Goal: Information Seeking & Learning: Learn about a topic

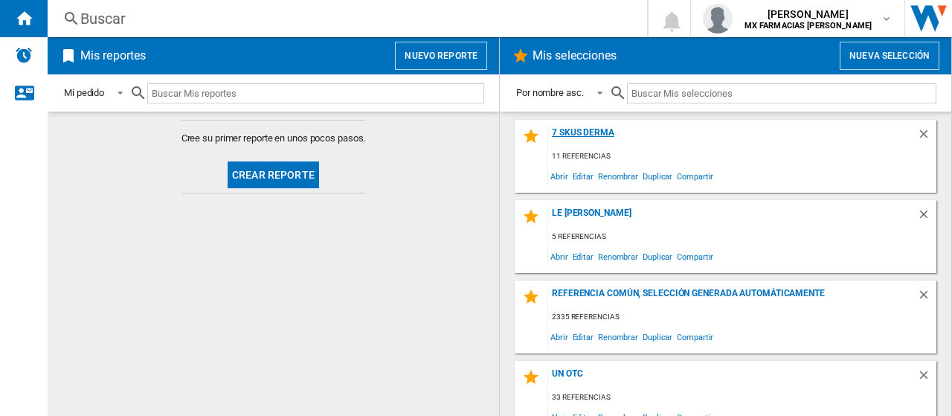
click at [590, 138] on div "7 SKUS DERMA" at bounding box center [732, 137] width 369 height 20
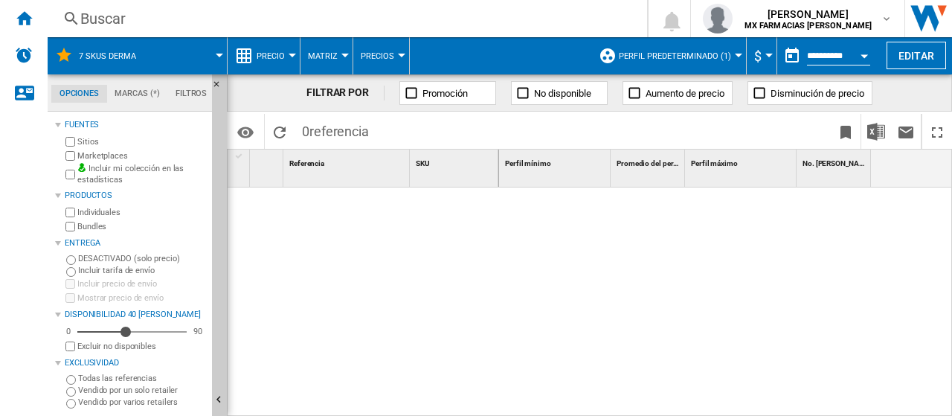
click at [675, 63] on button "Perfil predeterminado (1)" at bounding box center [679, 55] width 120 height 37
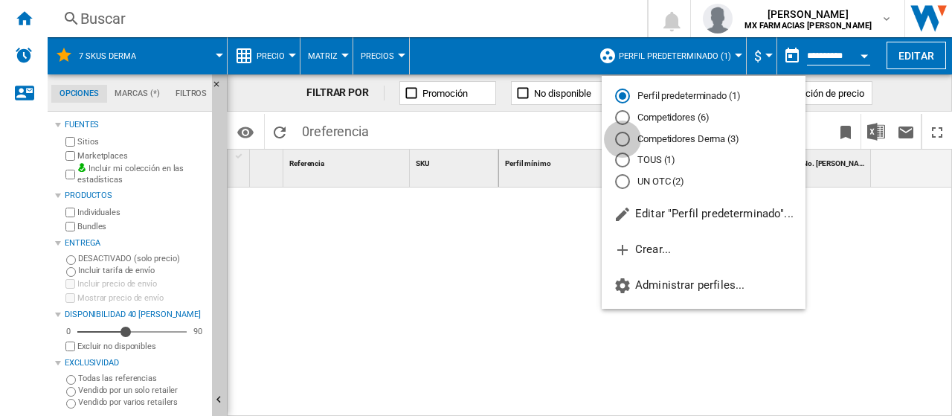
click at [625, 140] on div "Competidores Derma (3)" at bounding box center [622, 139] width 15 height 15
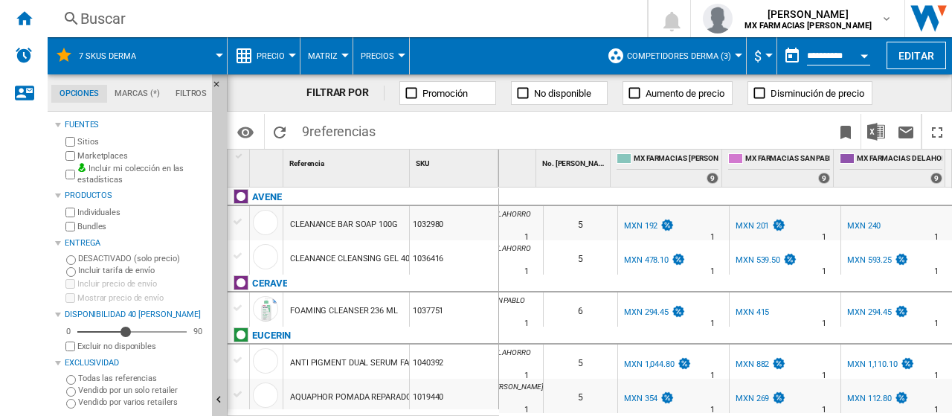
click at [633, 228] on div "MXN 192" at bounding box center [640, 226] width 33 height 10
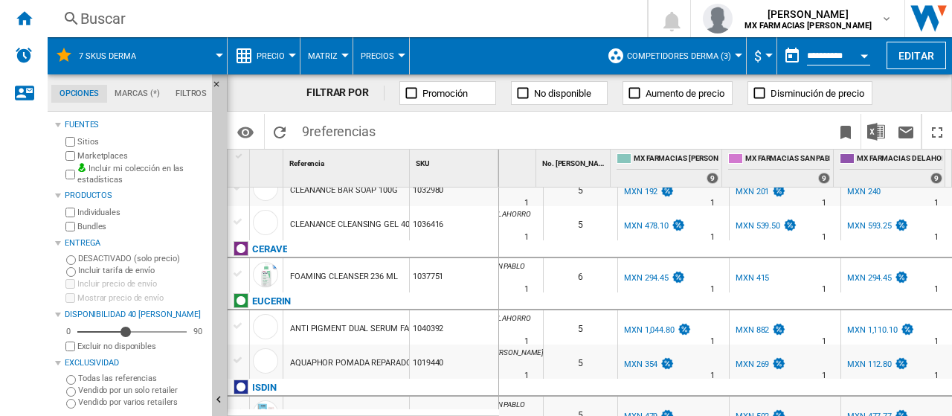
scroll to position [22, 0]
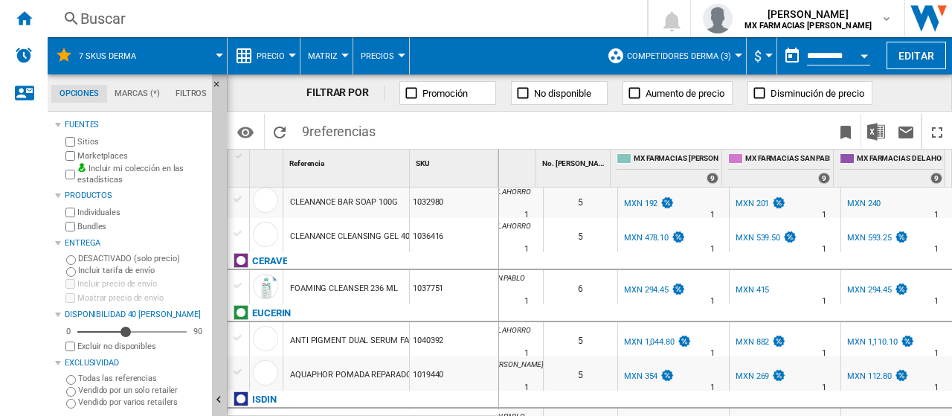
click at [106, 379] on label "Todas las referencias" at bounding box center [142, 378] width 128 height 11
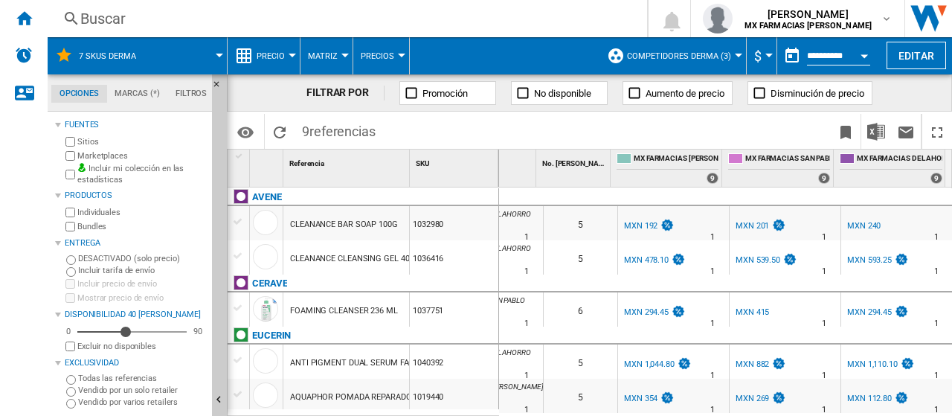
scroll to position [176, 0]
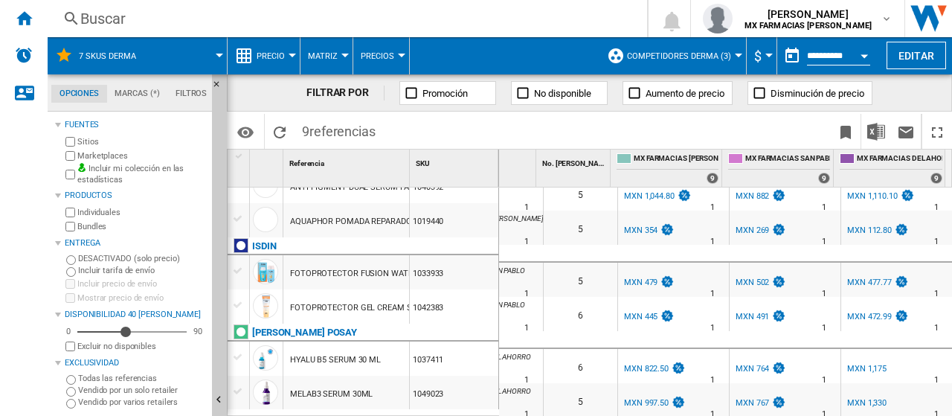
click at [638, 278] on div "MXN 479" at bounding box center [640, 283] width 33 height 10
